Goal: Check status: Check status

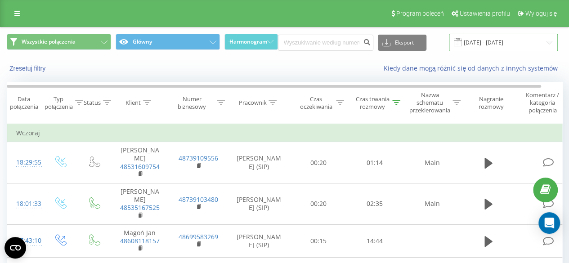
click at [490, 41] on input "[DATE] - [DATE]" at bounding box center [503, 43] width 109 height 18
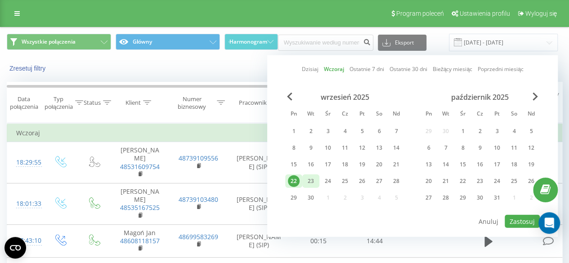
click at [311, 180] on div "23" at bounding box center [311, 181] width 12 height 12
click at [520, 217] on button "Zastosuj" at bounding box center [522, 221] width 35 height 13
type input "23.09.2025 - 23.09.2025"
